Goal: Communication & Community: Answer question/provide support

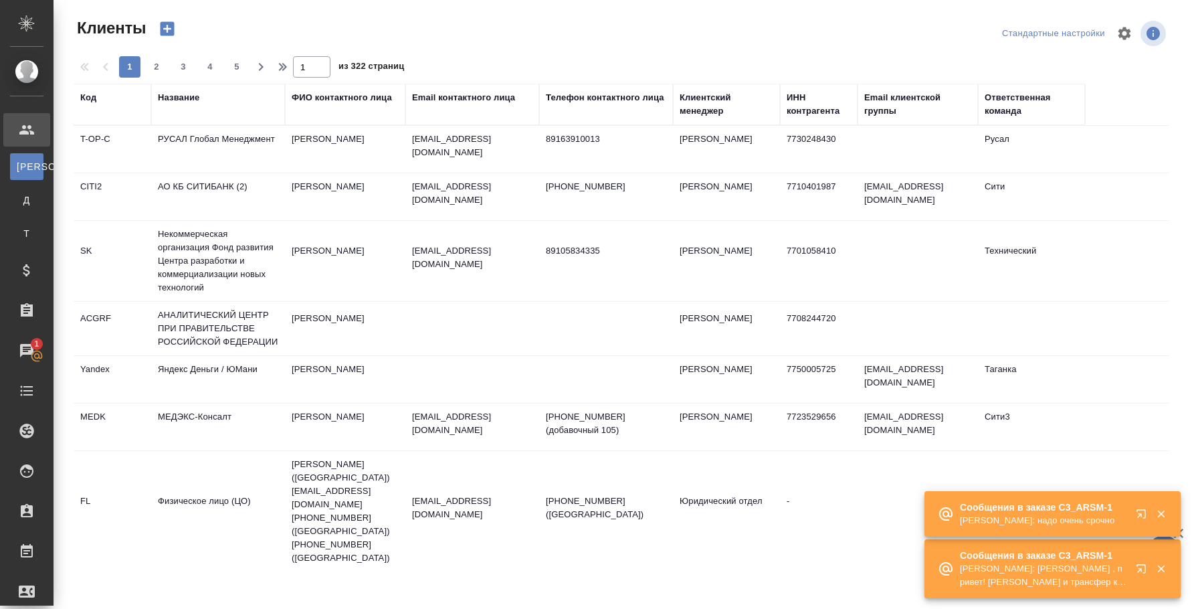
select select "RU"
click at [1140, 561] on button "button" at bounding box center [1143, 571] width 32 height 32
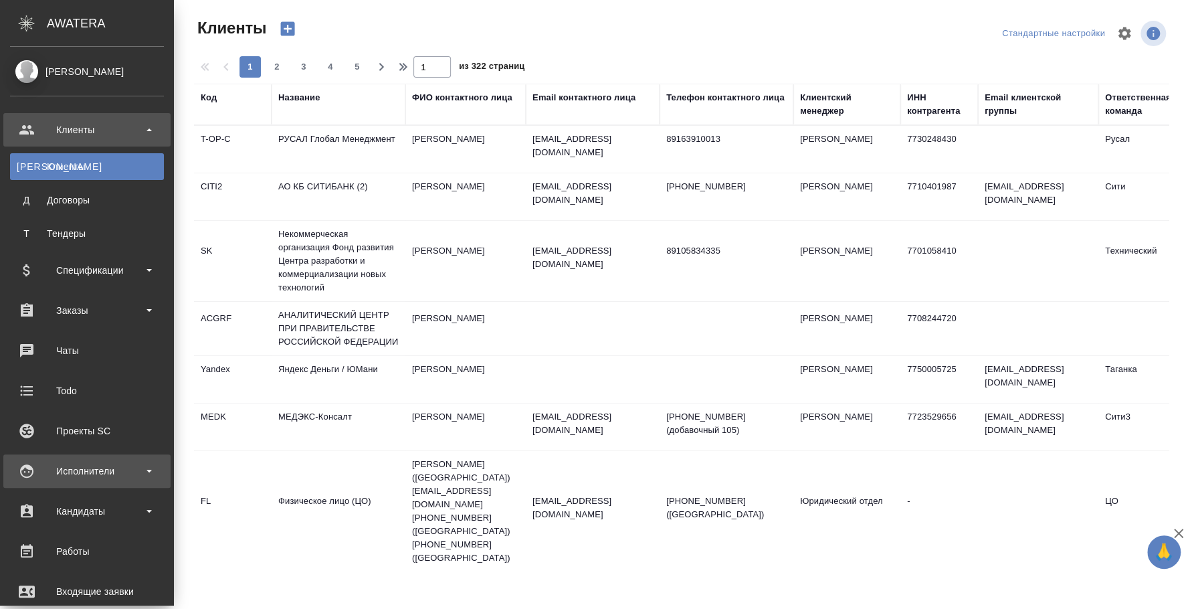
click at [106, 457] on div "Исполнители" at bounding box center [86, 470] width 167 height 33
click at [66, 481] on div "Исполнители" at bounding box center [86, 470] width 167 height 33
click at [66, 475] on div "Исполнители" at bounding box center [87, 471] width 154 height 20
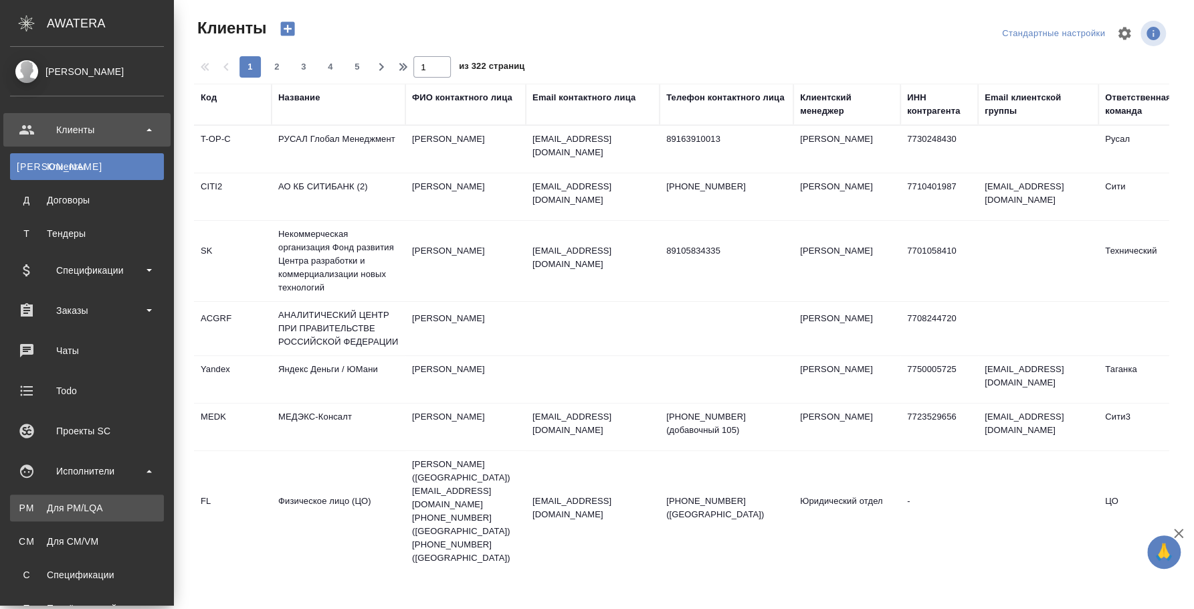
click at [68, 514] on link "PM Для PM/LQA" at bounding box center [87, 507] width 154 height 27
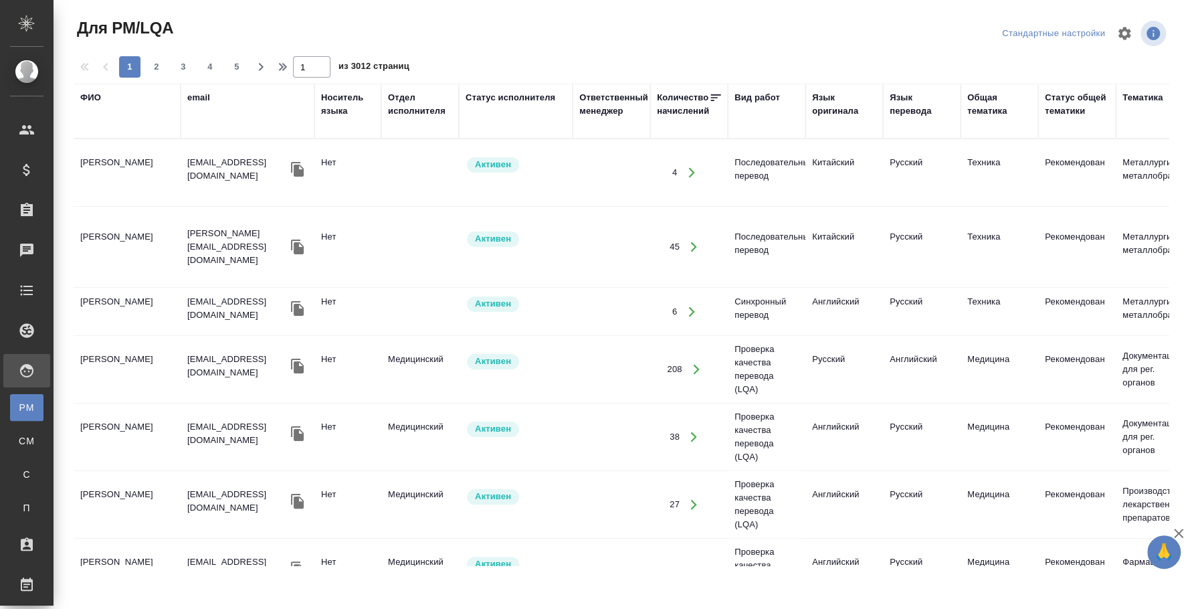
click at [86, 102] on div "ФИО" at bounding box center [90, 97] width 21 height 13
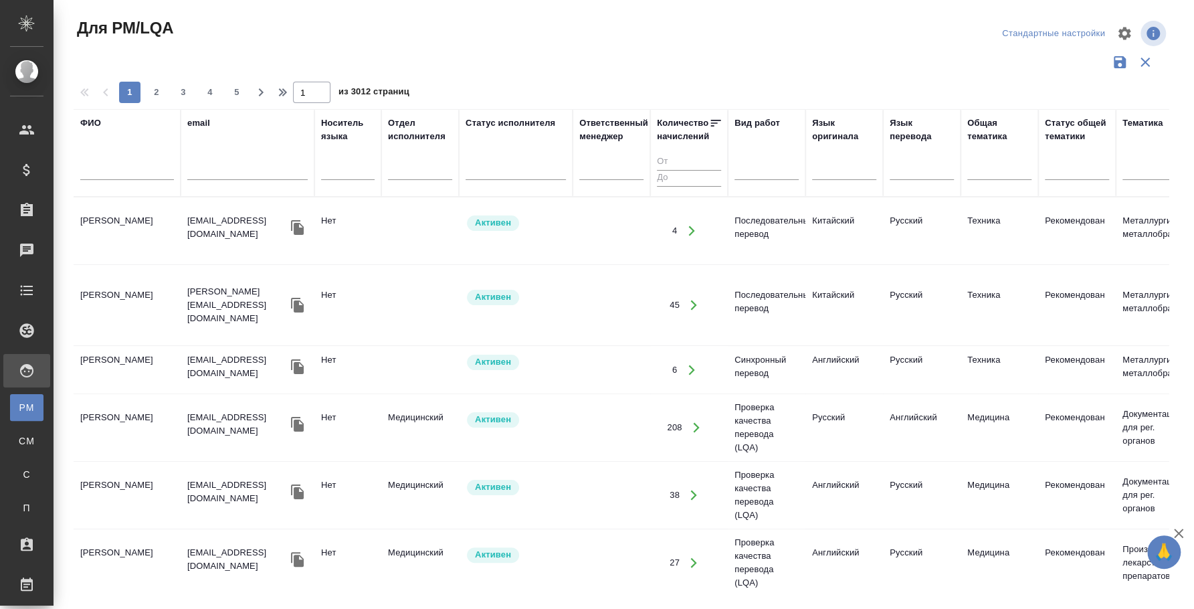
click at [147, 173] on input "text" at bounding box center [127, 171] width 94 height 17
type input "бадмаева туяна"
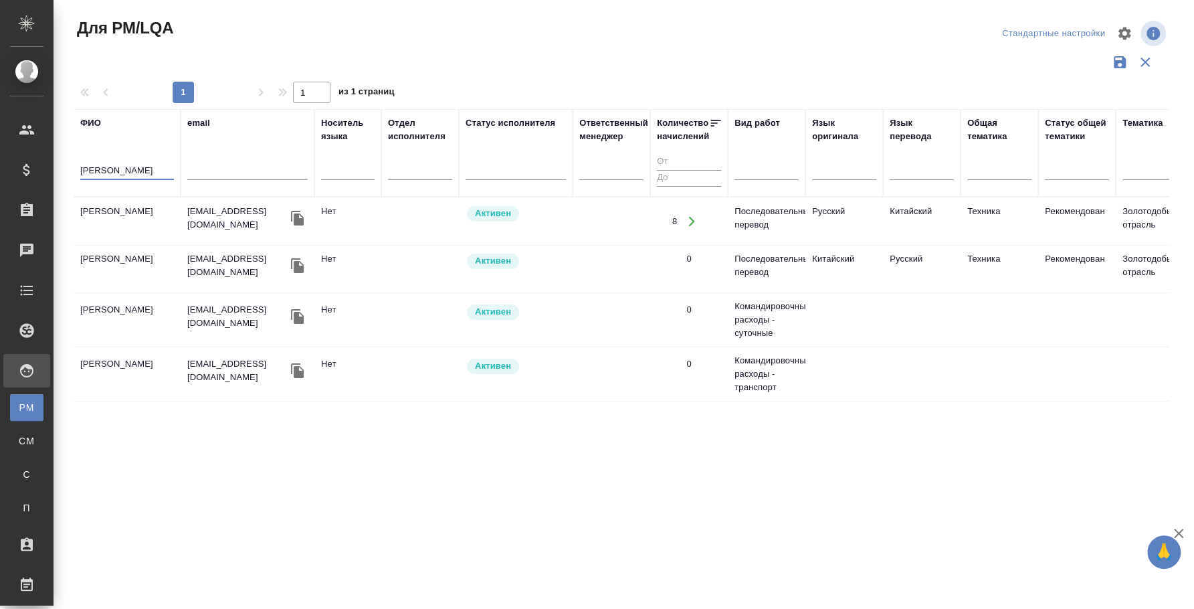
click at [303, 217] on icon "button" at bounding box center [297, 218] width 13 height 15
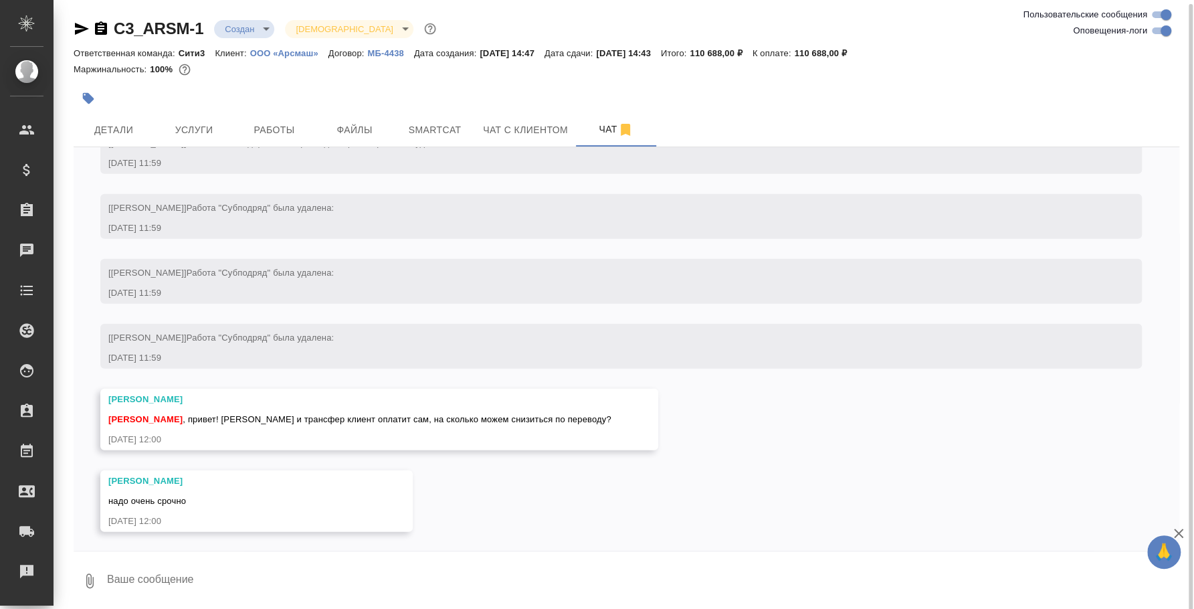
scroll to position [2, 0]
click at [520, 574] on textarea at bounding box center [642, 578] width 1073 height 45
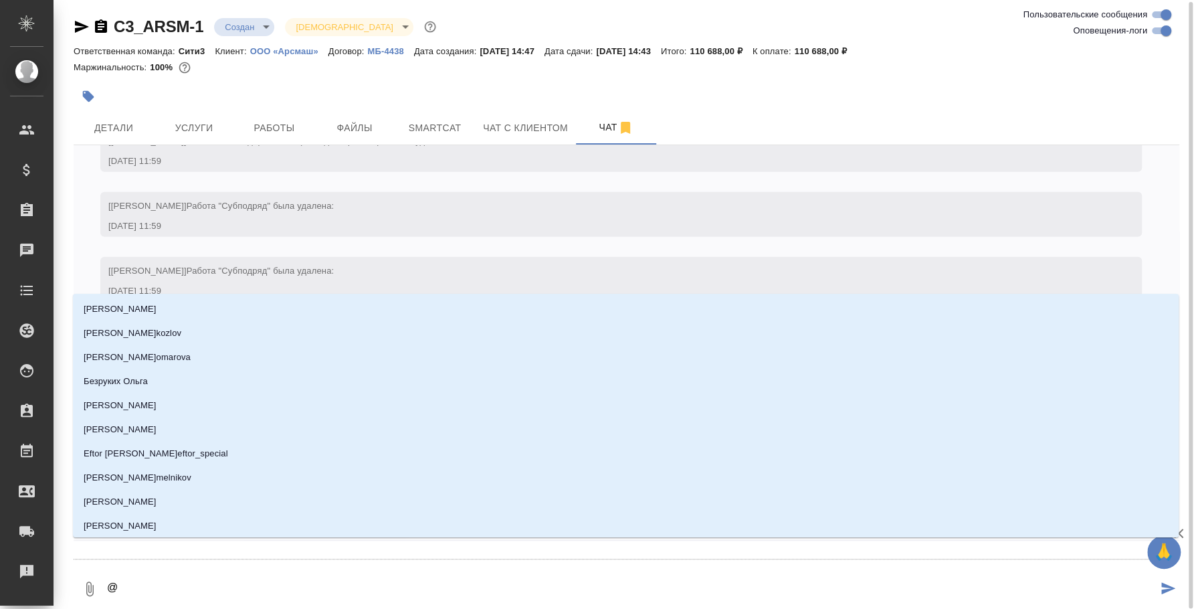
type textarea "@y"
type input "y"
type textarea "@y'b"
type input "y'b"
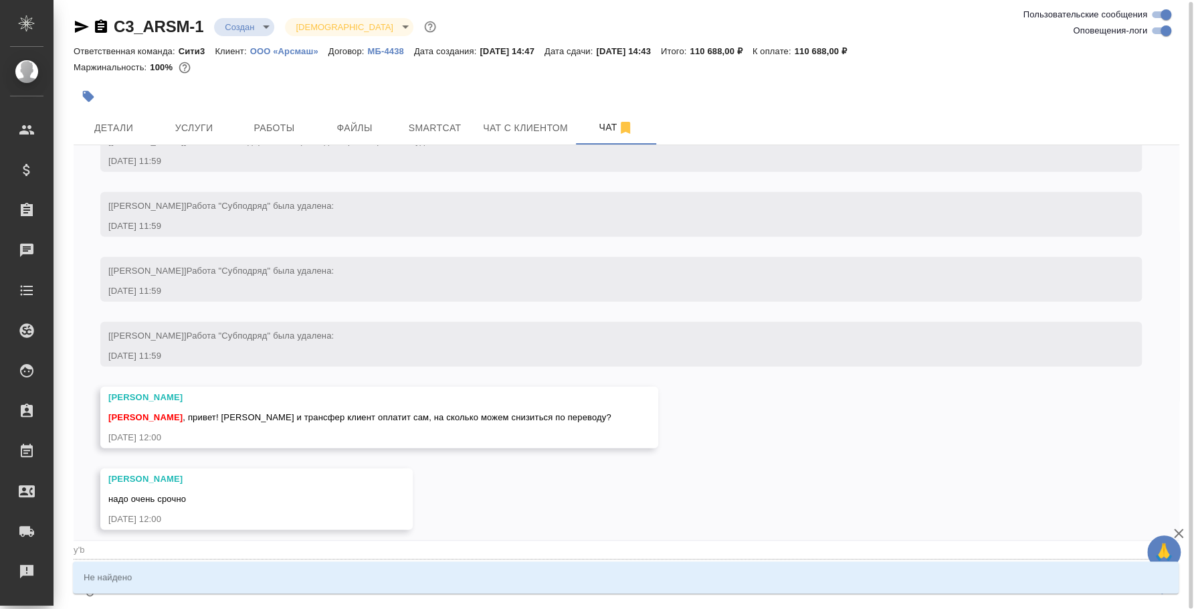
type textarea "@y"
type input "y"
type textarea "@"
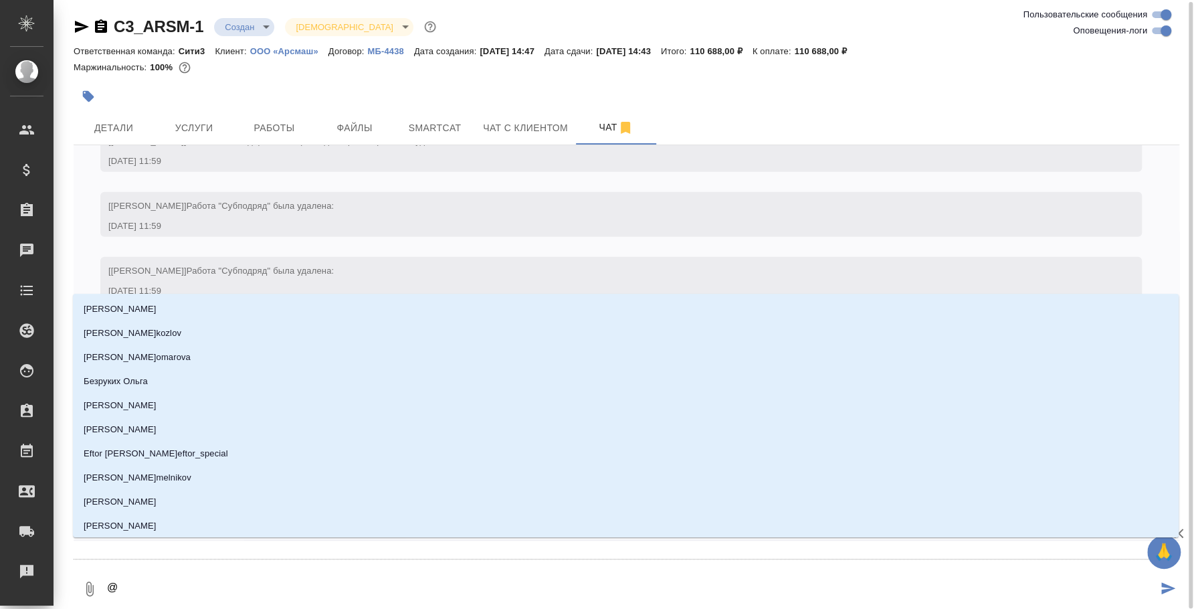
type textarea "@н"
type input "н"
type textarea "@ни"
type input "ни"
type textarea "@ник"
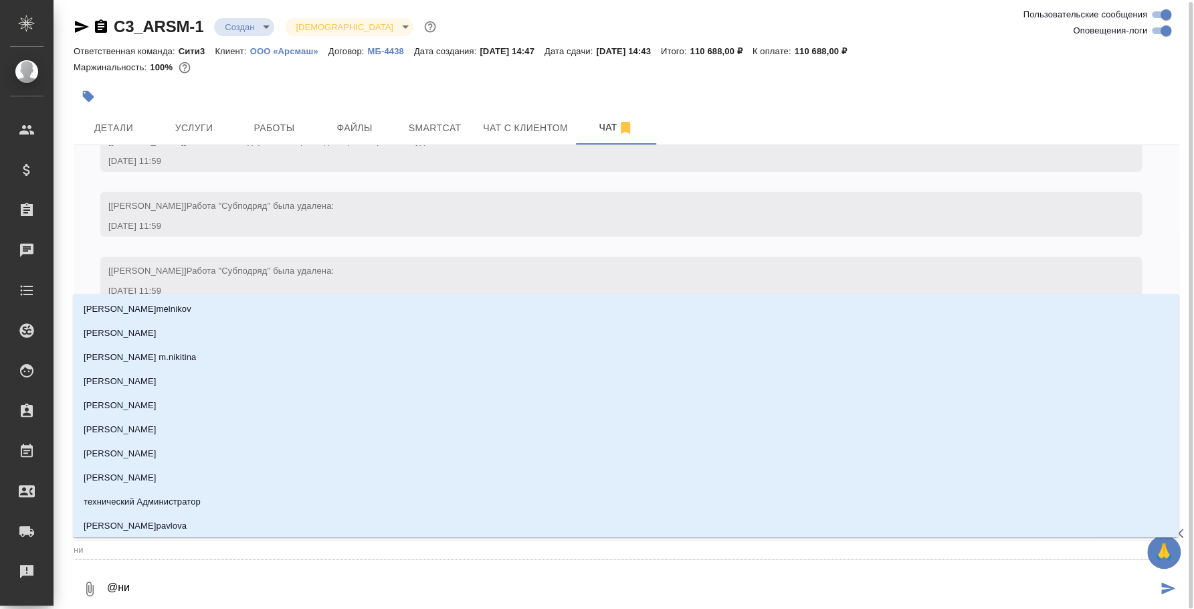
type input "ник"
type textarea "@ники"
type input "ники"
type textarea "@никит"
type input "никит"
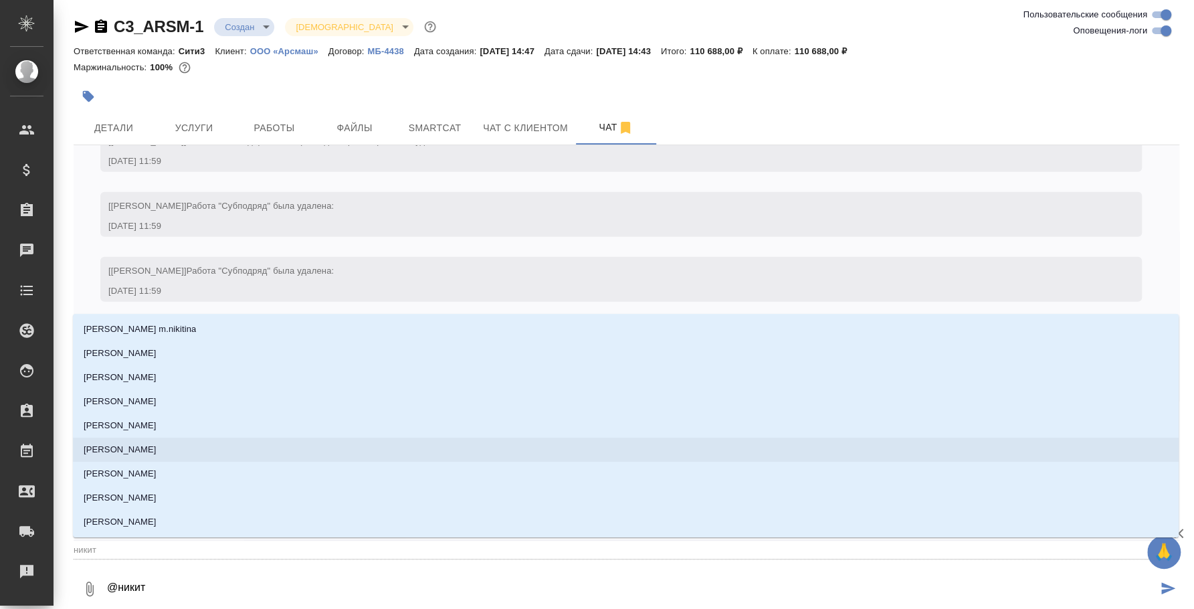
click at [304, 451] on li "[PERSON_NAME]" at bounding box center [625, 449] width 1105 height 24
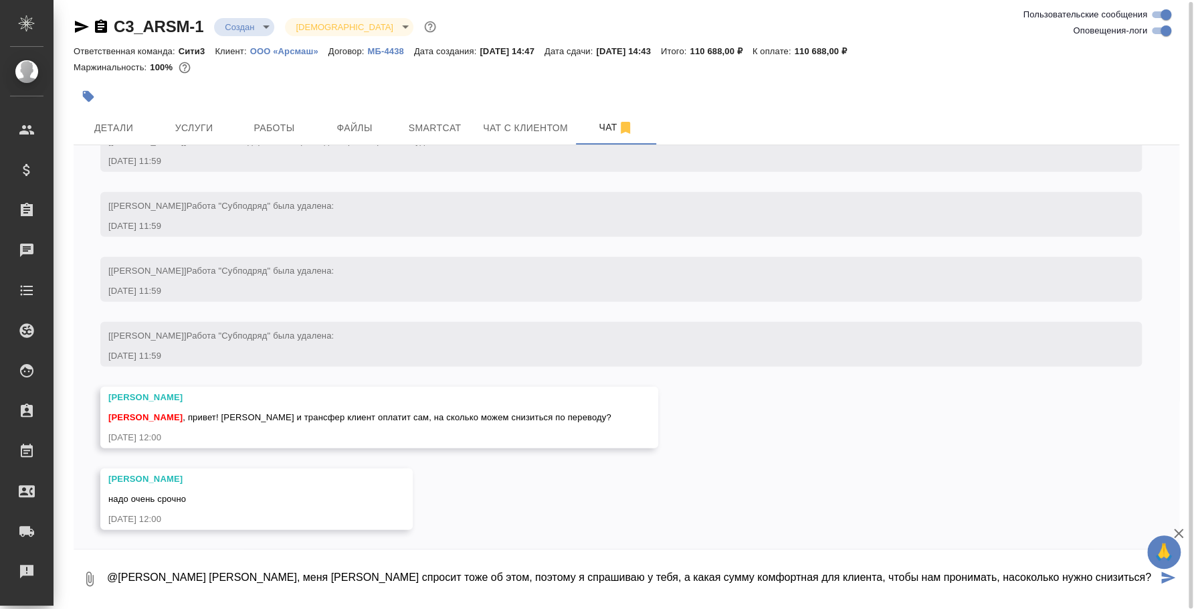
click at [909, 570] on textarea "@Никитина Татьяна Таня, меня Ксюша спросит тоже об этом, поэтому я спрашиваю у …" at bounding box center [631, 578] width 1051 height 45
click at [1067, 584] on textarea "@Никитина Татьяна Таня, меня Ксюша спросит тоже об этом, поэтому я спрашиваю у …" at bounding box center [631, 578] width 1051 height 45
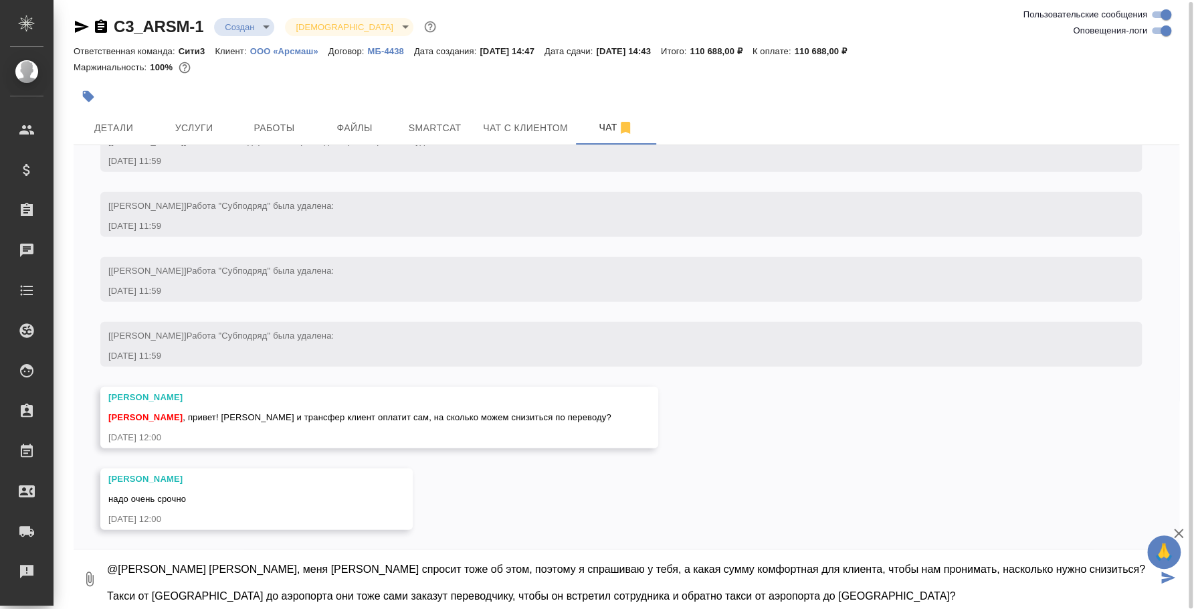
click at [350, 594] on textarea "@Никитина Татьяна Таня, меня Ксюша спросит тоже об этом, поэтому я спрашиваю у …" at bounding box center [631, 578] width 1051 height 45
type textarea "@Никитина Татьяна Таня, меня Ксюша спросит тоже об этом, поэтому я спрашиваю у …"
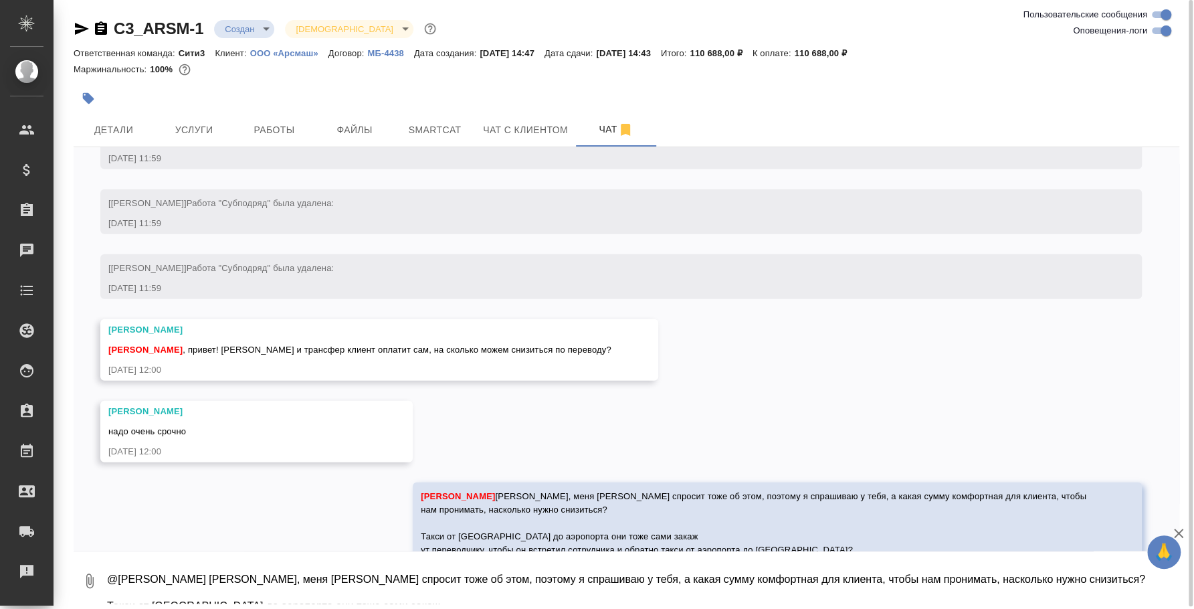
scroll to position [2241, 0]
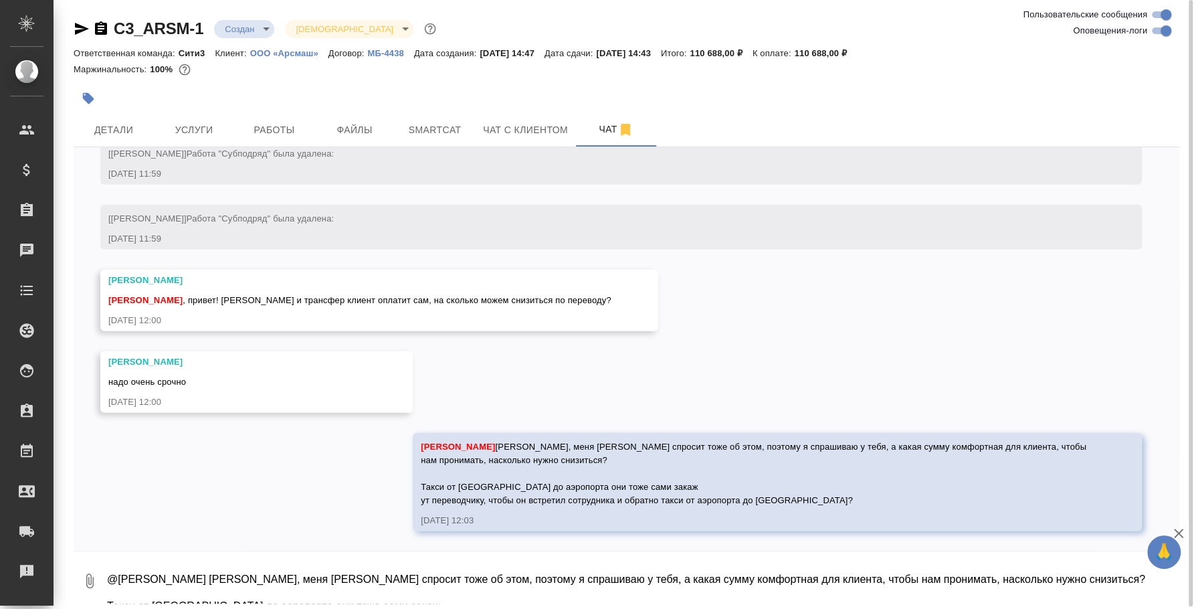
click at [652, 574] on textarea "@Никитина Татьяна Таня, меня Ксюша спросит тоже об этом, поэтому я спрашиваю у …" at bounding box center [642, 580] width 1073 height 45
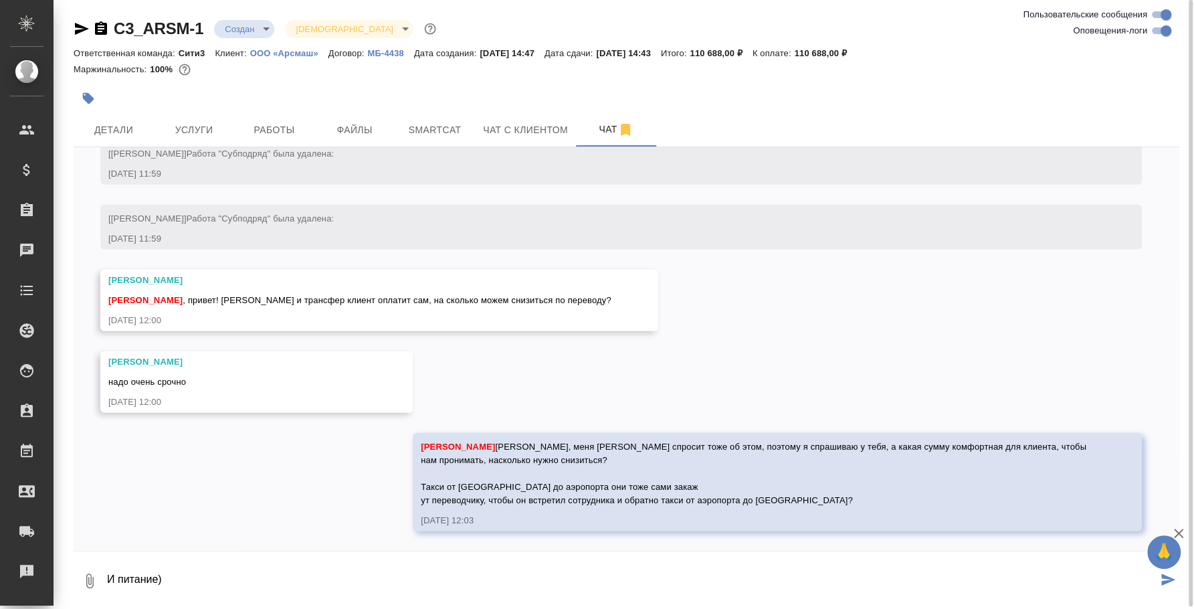
type textarea "И питание)"
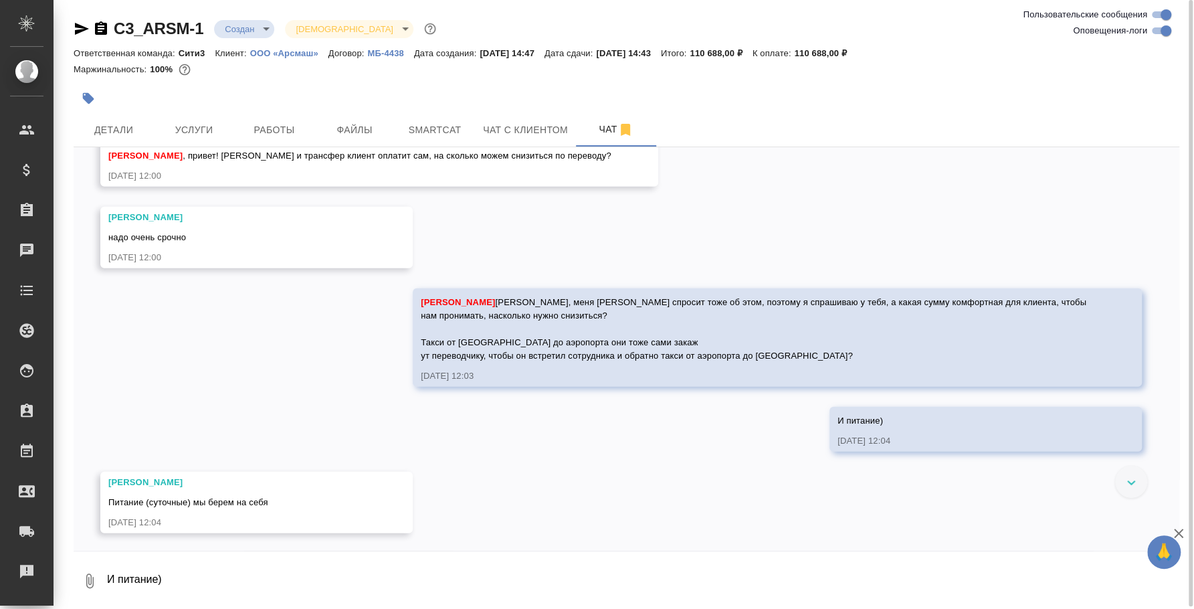
scroll to position [2469, 0]
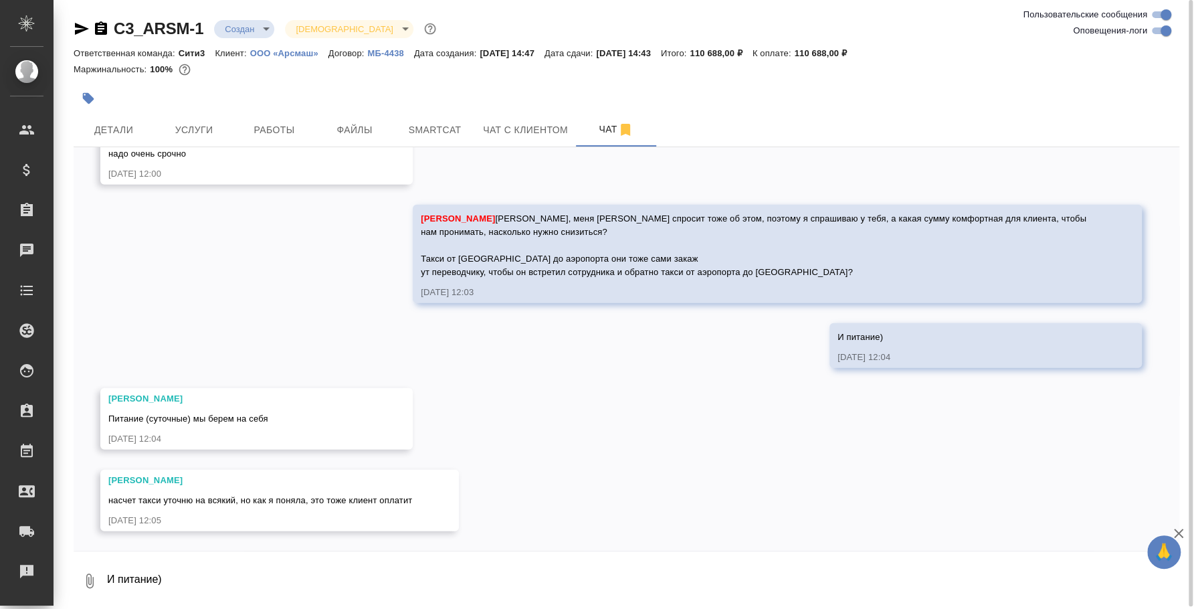
drag, startPoint x: 348, startPoint y: 414, endPoint x: 332, endPoint y: 417, distance: 16.4
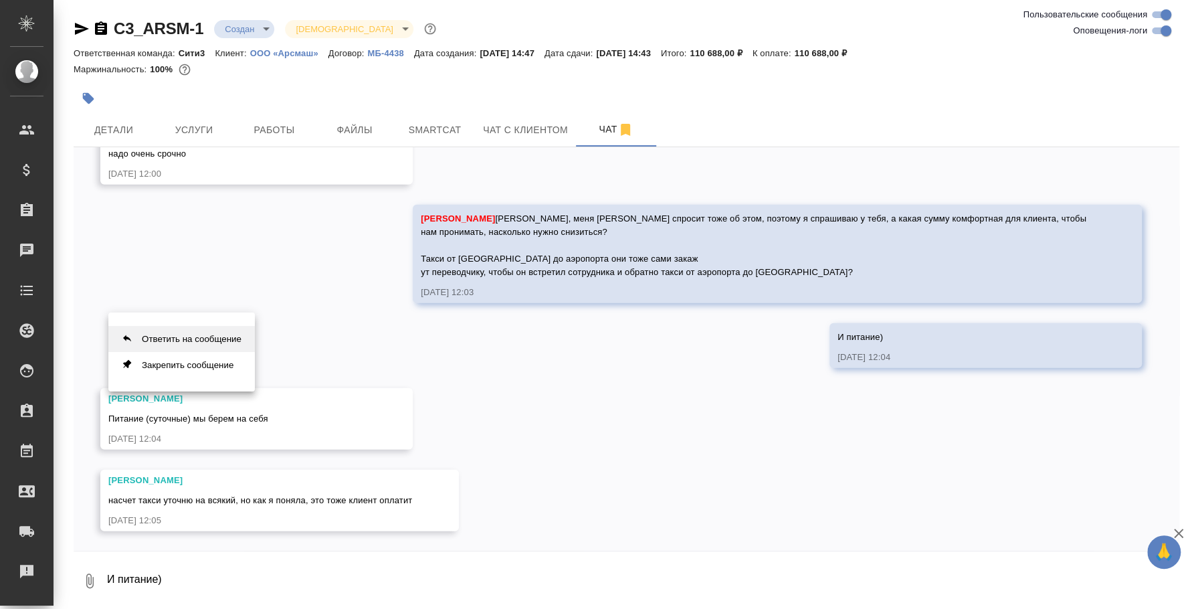
click at [191, 329] on button "Ответить на сообщение" at bounding box center [181, 339] width 146 height 26
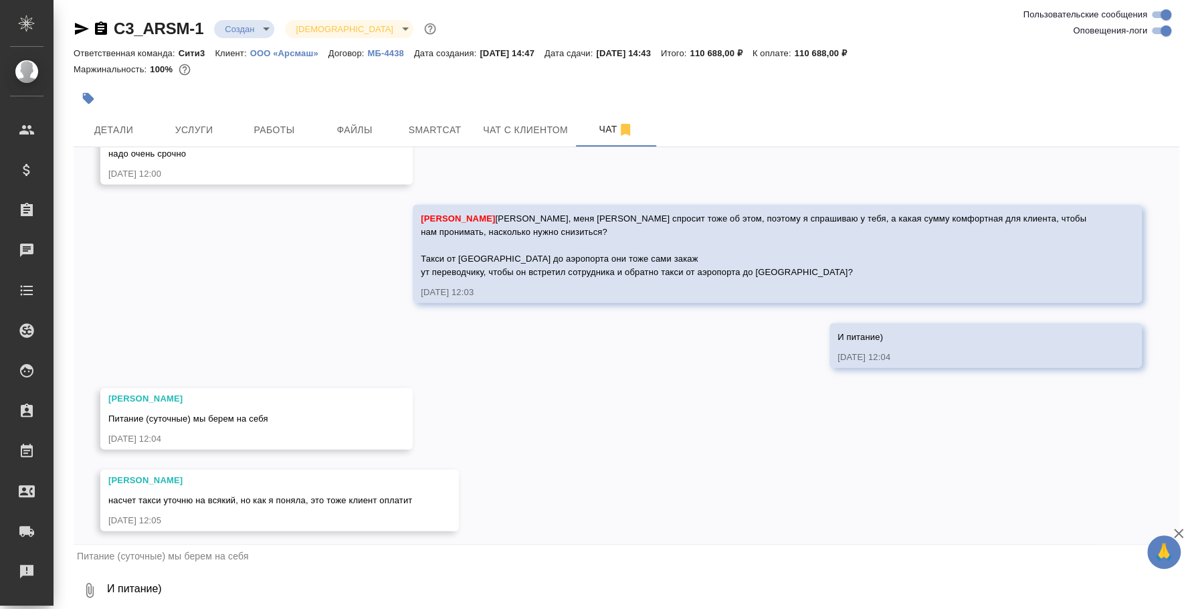
scroll to position [3, 0]
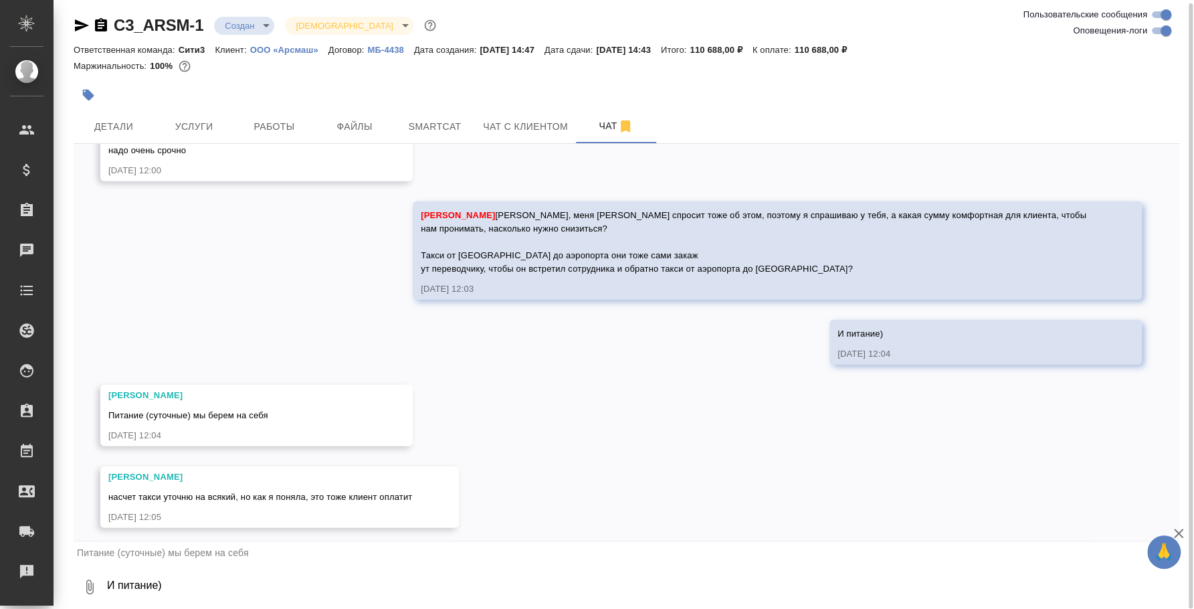
click at [536, 554] on div "Питание (суточные) мы берем на себя" at bounding box center [626, 552] width 1105 height 23
click at [466, 584] on textarea "И питание)" at bounding box center [642, 586] width 1073 height 45
type textarea "То есть учитываем в общей стоимости для клиента?"
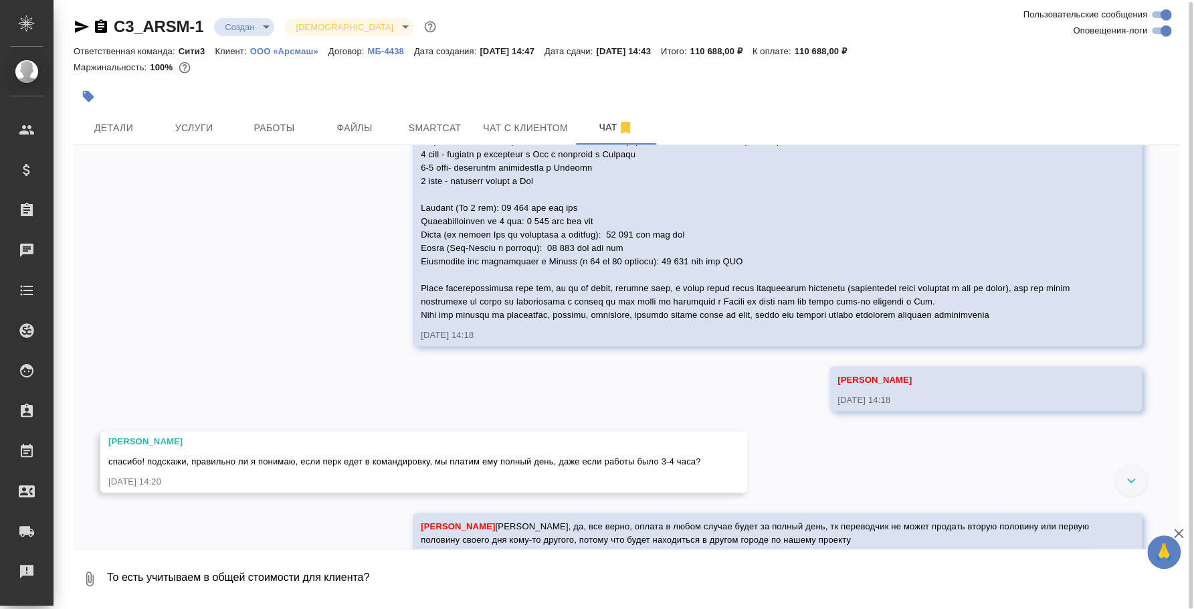
scroll to position [972, 0]
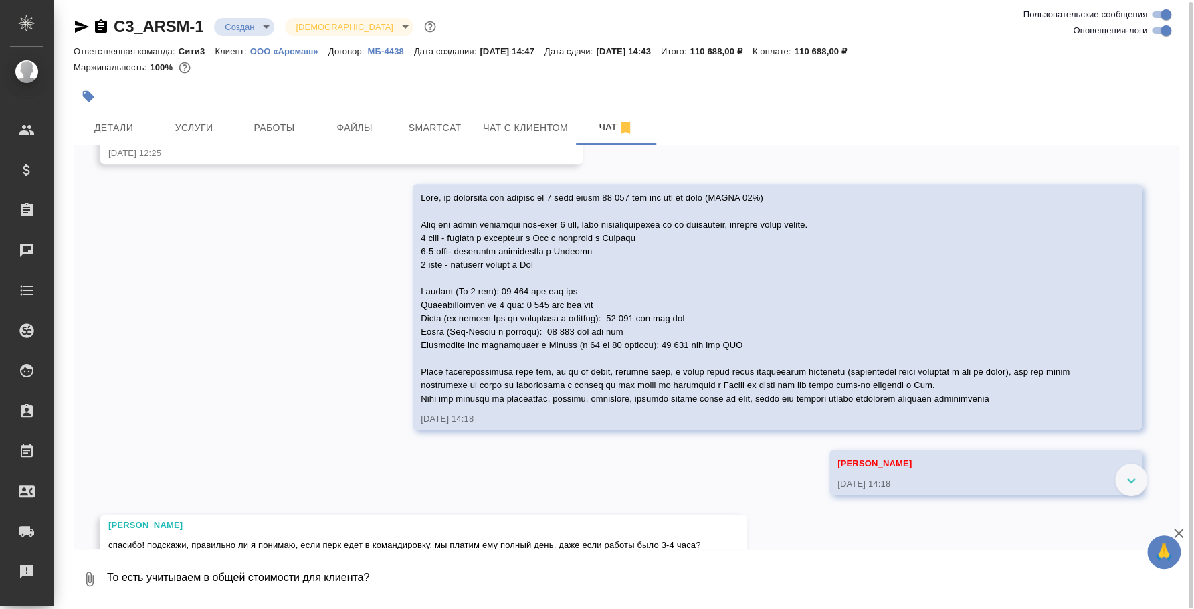
click at [78, 28] on icon "button" at bounding box center [82, 27] width 14 height 12
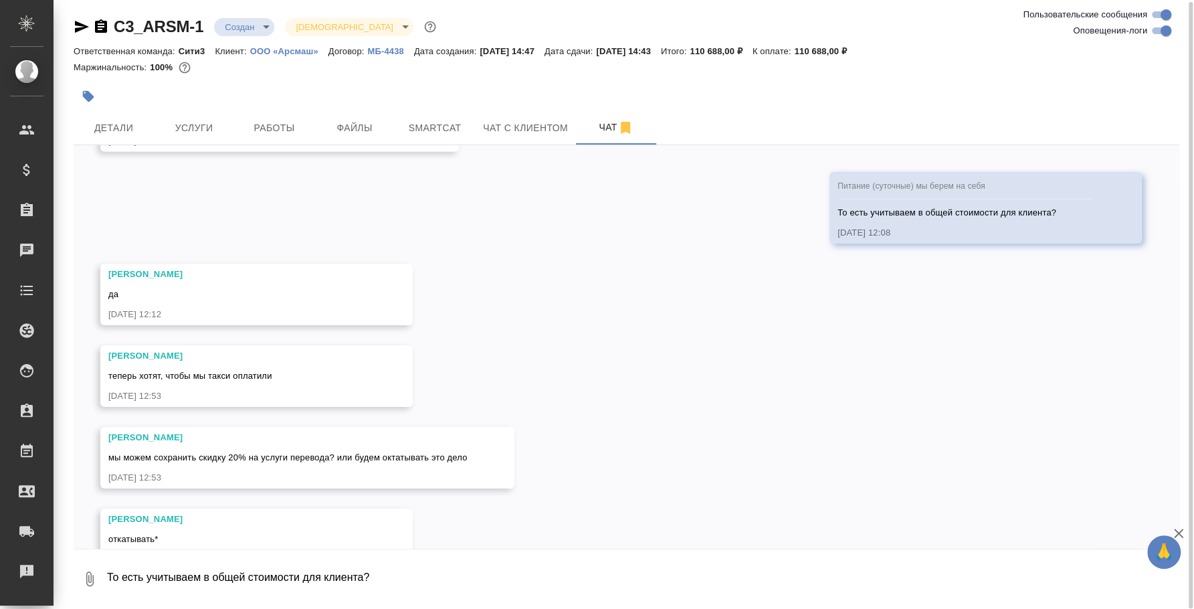
scroll to position [2887, 0]
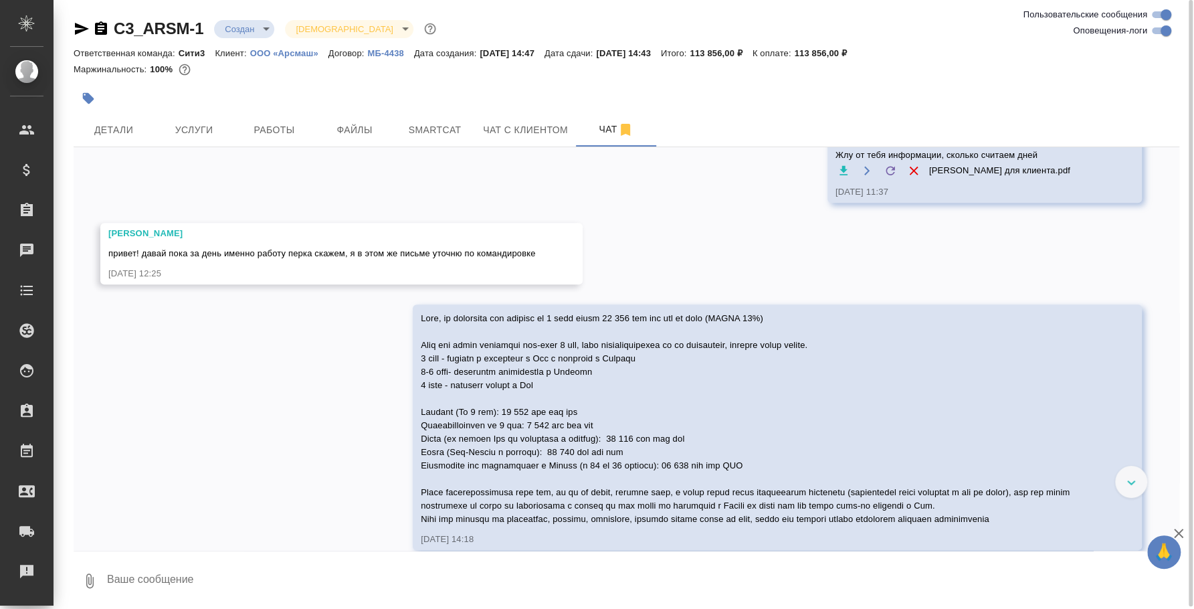
scroll to position [881, 0]
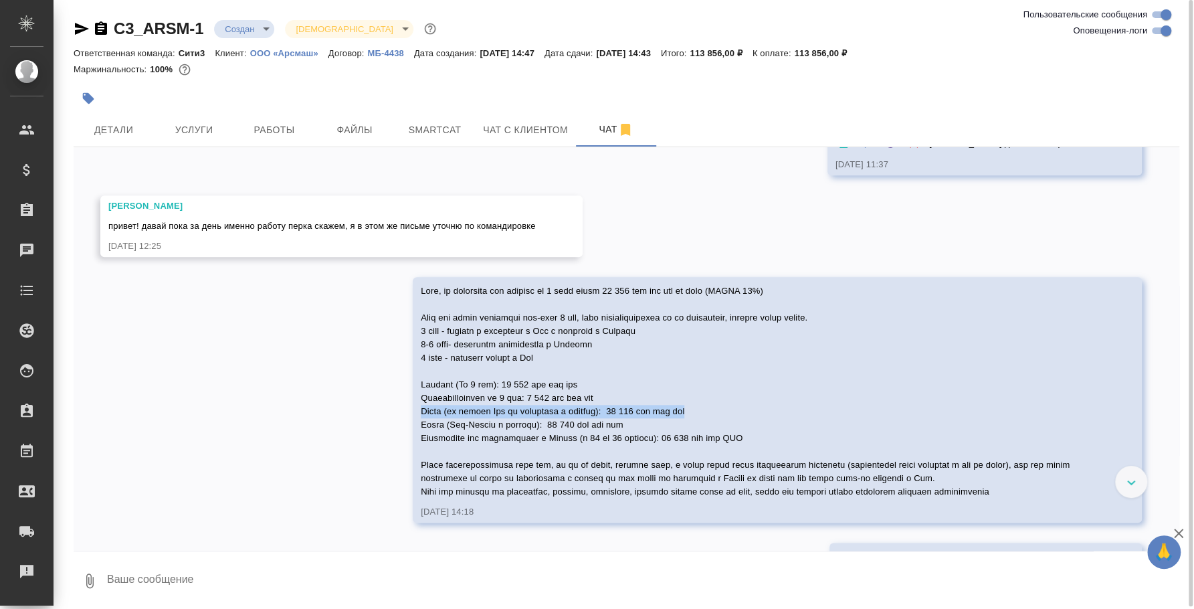
drag, startPoint x: 689, startPoint y: 409, endPoint x: 417, endPoint y: 411, distance: 271.5
click at [421, 411] on div at bounding box center [758, 389] width 674 height 217
copy span "Такси (от города [GEOGRAPHIC_DATA] до аэропорта и обратно): 12 000 руб без ндс"
